Goal: Check status

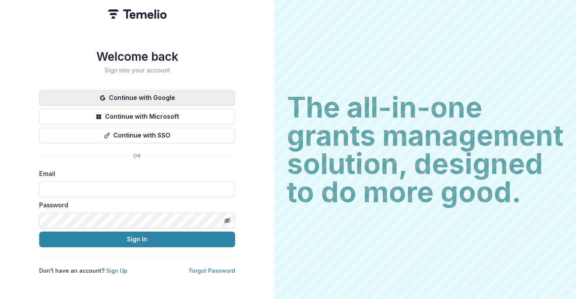
click at [206, 99] on button "Continue with Google" at bounding box center [137, 98] width 196 height 16
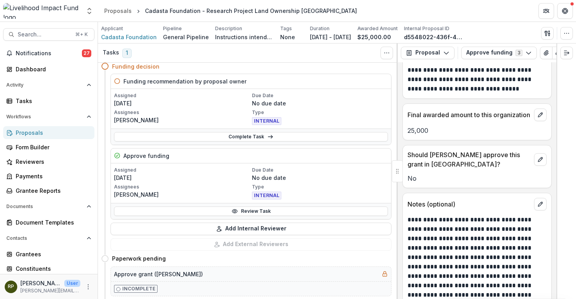
scroll to position [25, 0]
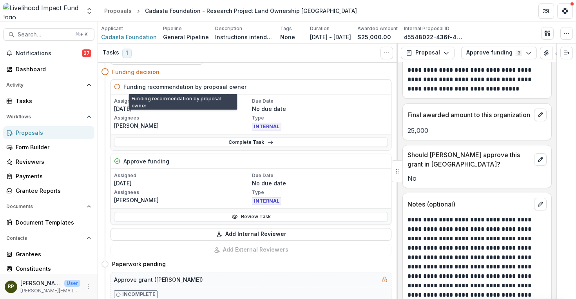
click at [211, 86] on h5 "Funding recommendation by proposal owner" at bounding box center [184, 87] width 123 height 8
